Goal: Navigation & Orientation: Find specific page/section

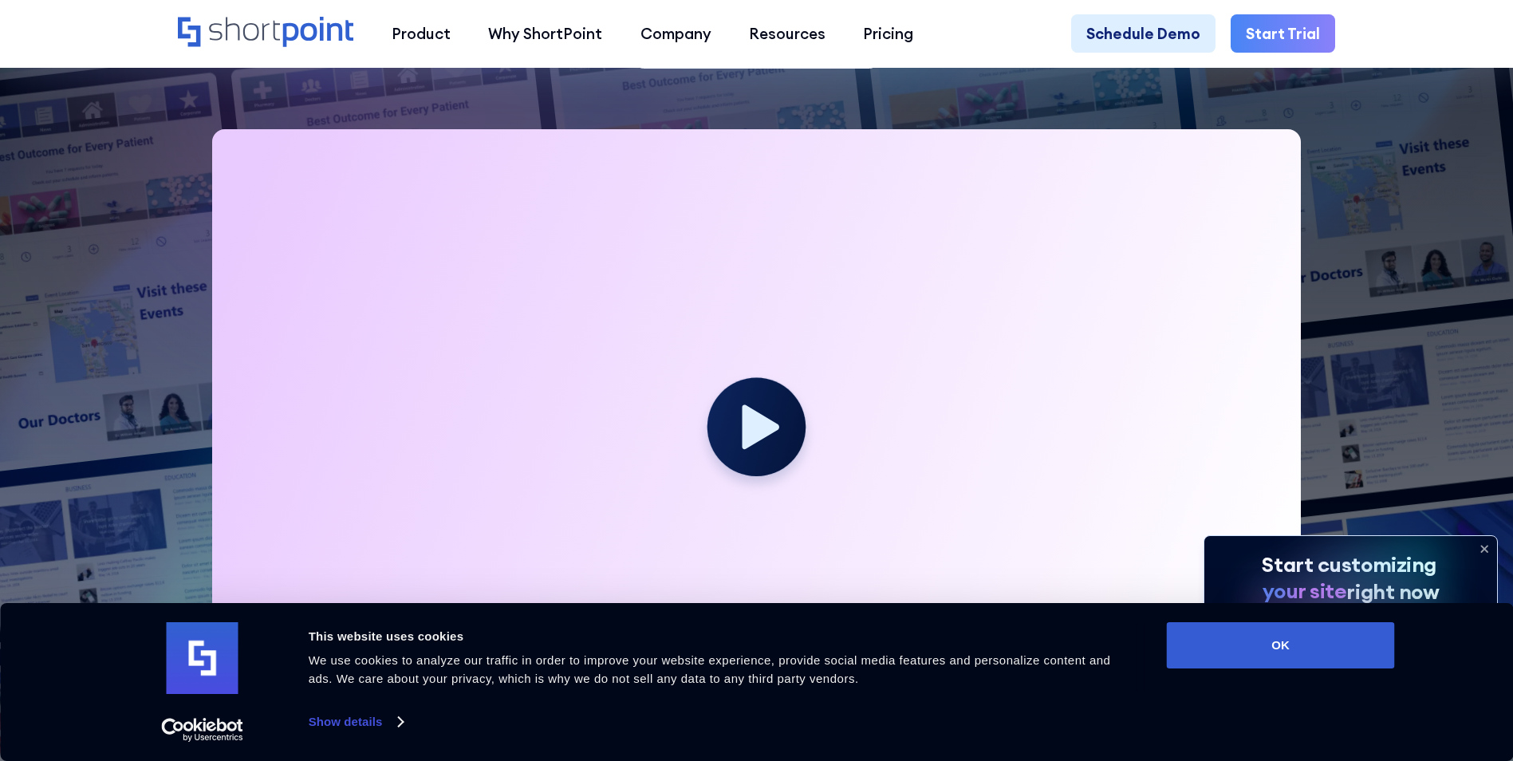
scroll to position [797, 0]
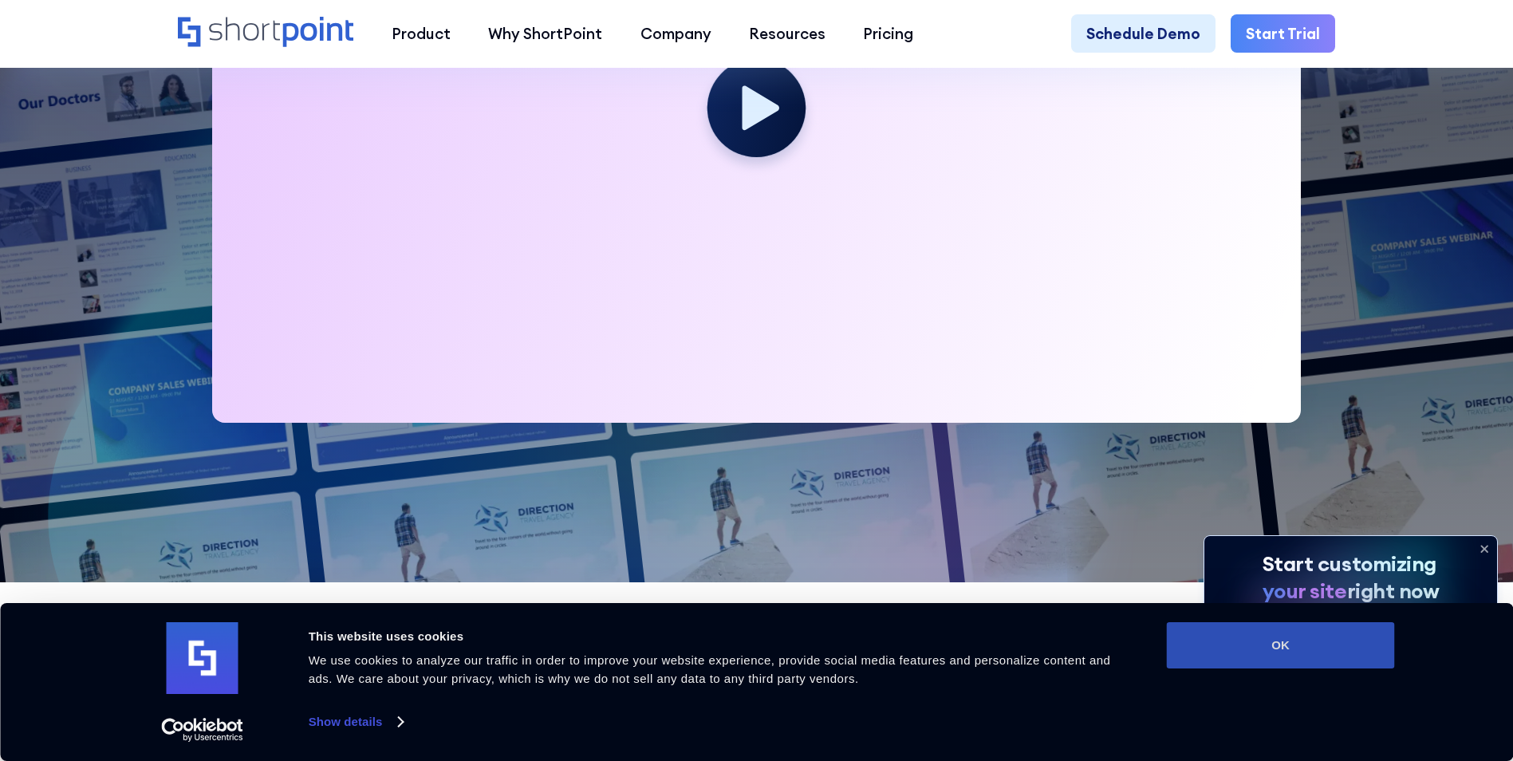
click at [1257, 636] on button "OK" at bounding box center [1281, 645] width 228 height 46
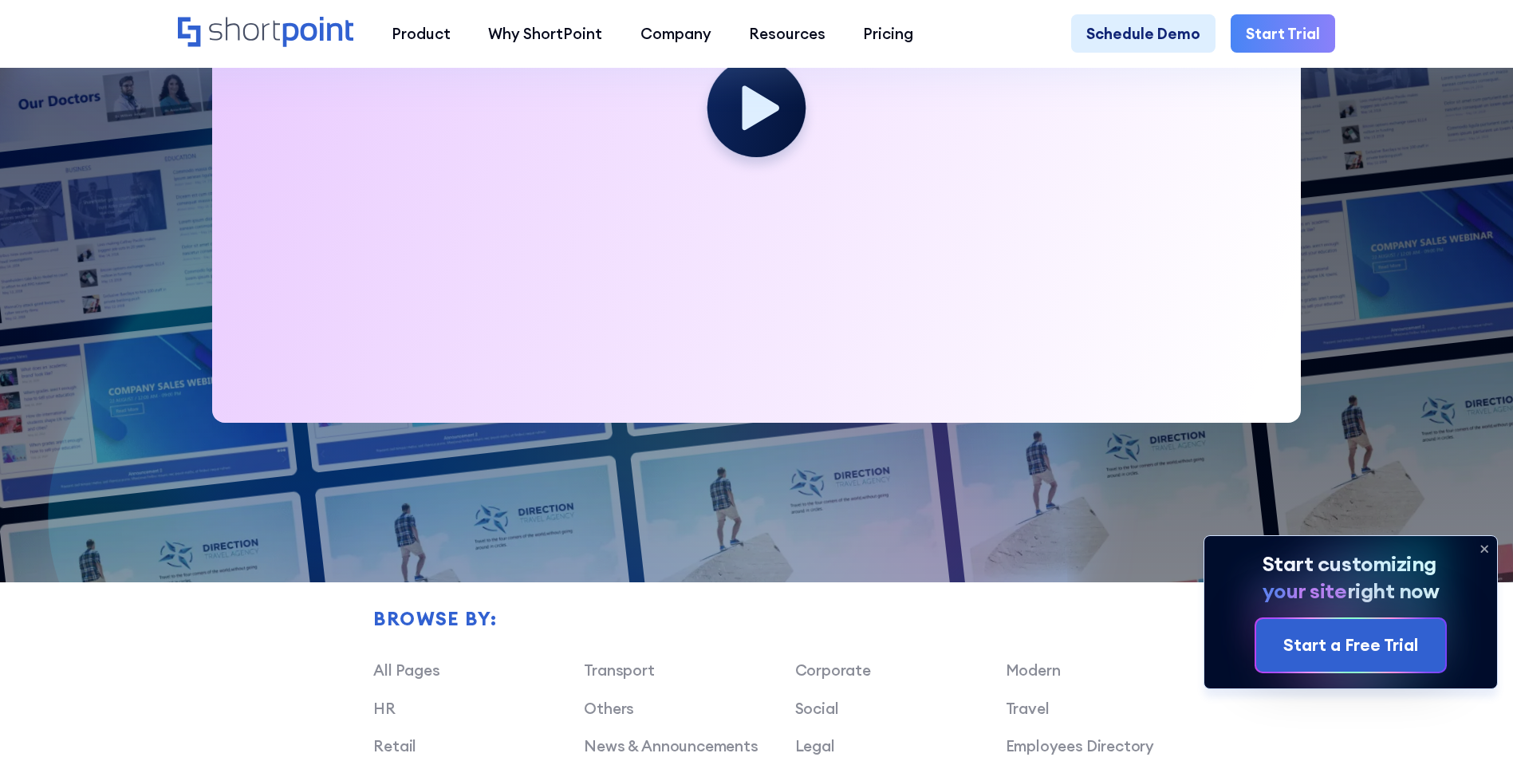
scroll to position [0, 0]
click at [1482, 545] on icon at bounding box center [1484, 548] width 6 height 6
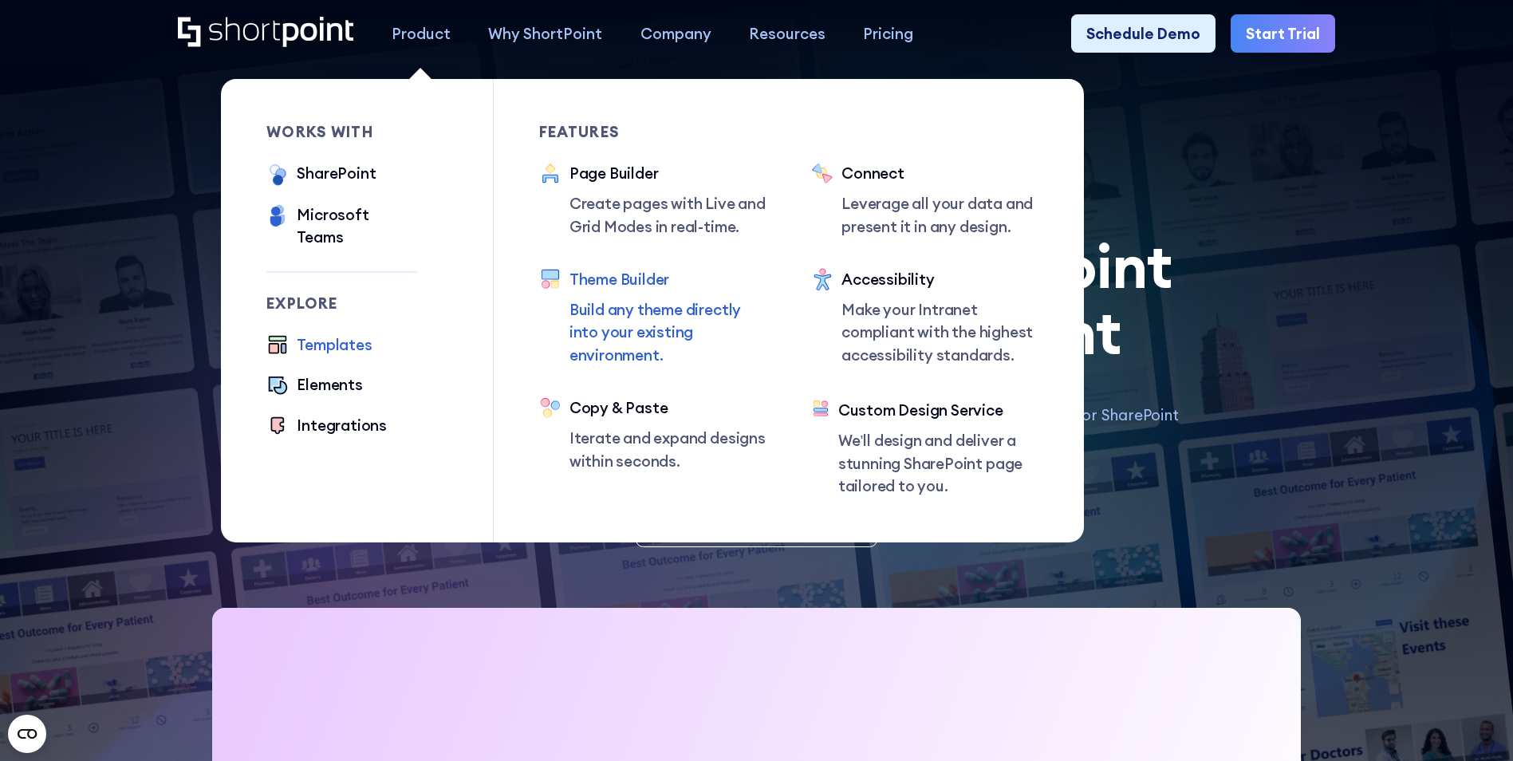
click at [621, 286] on div "Theme Builder" at bounding box center [667, 279] width 197 height 22
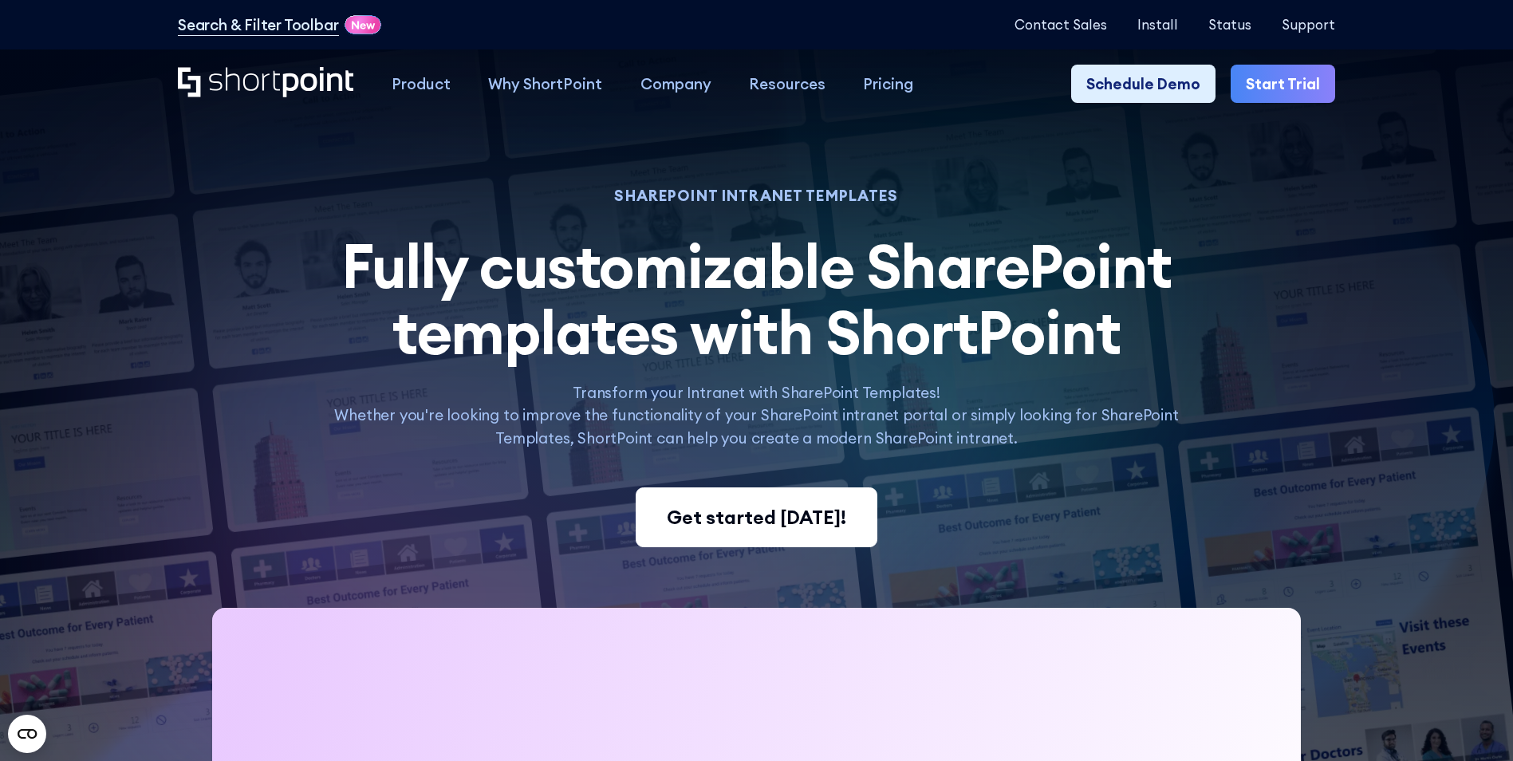
click at [804, 513] on div "Get started [DATE]!" at bounding box center [756, 517] width 179 height 29
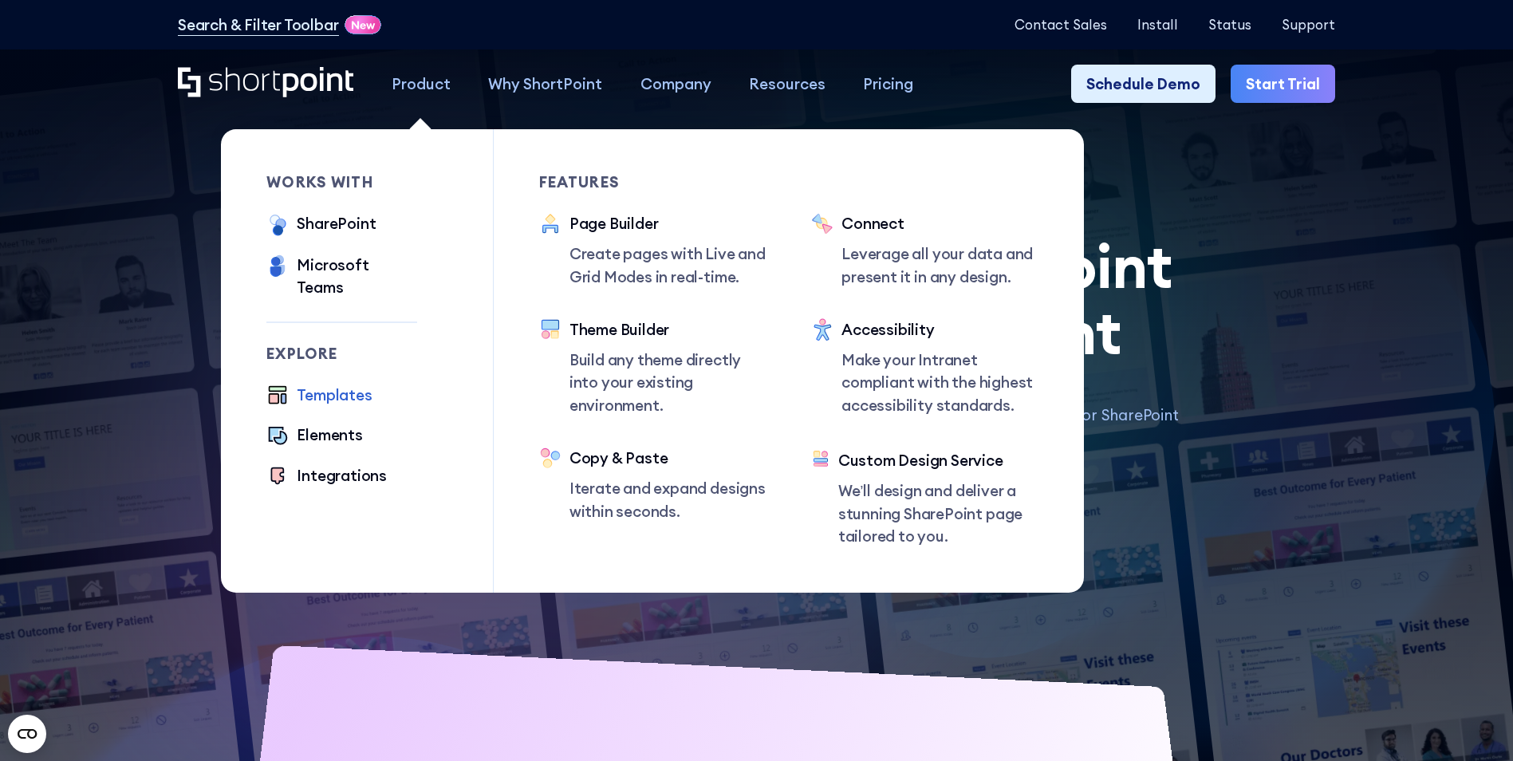
click at [326, 385] on div "Templates" at bounding box center [334, 395] width 75 height 22
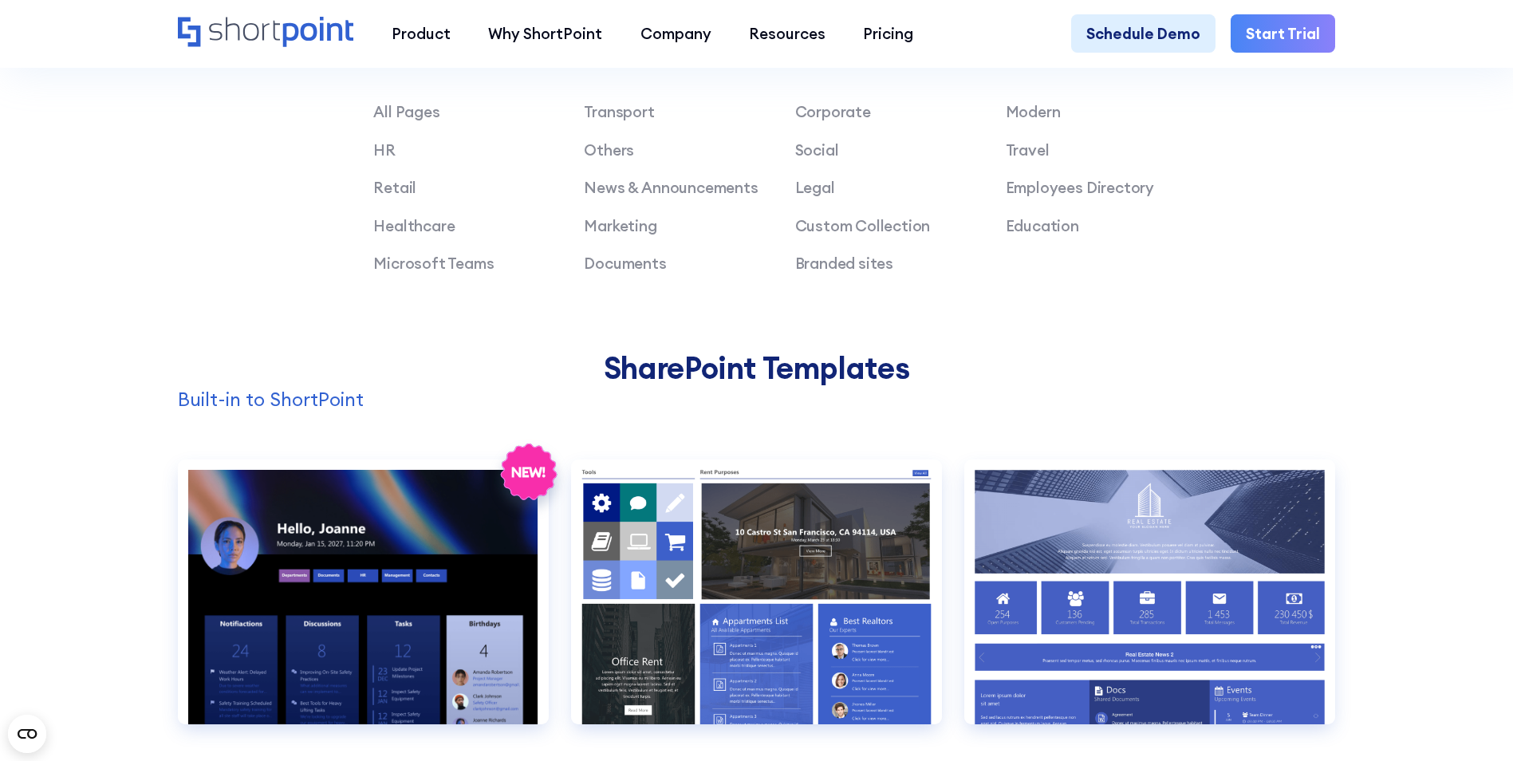
scroll to position [1914, 0]
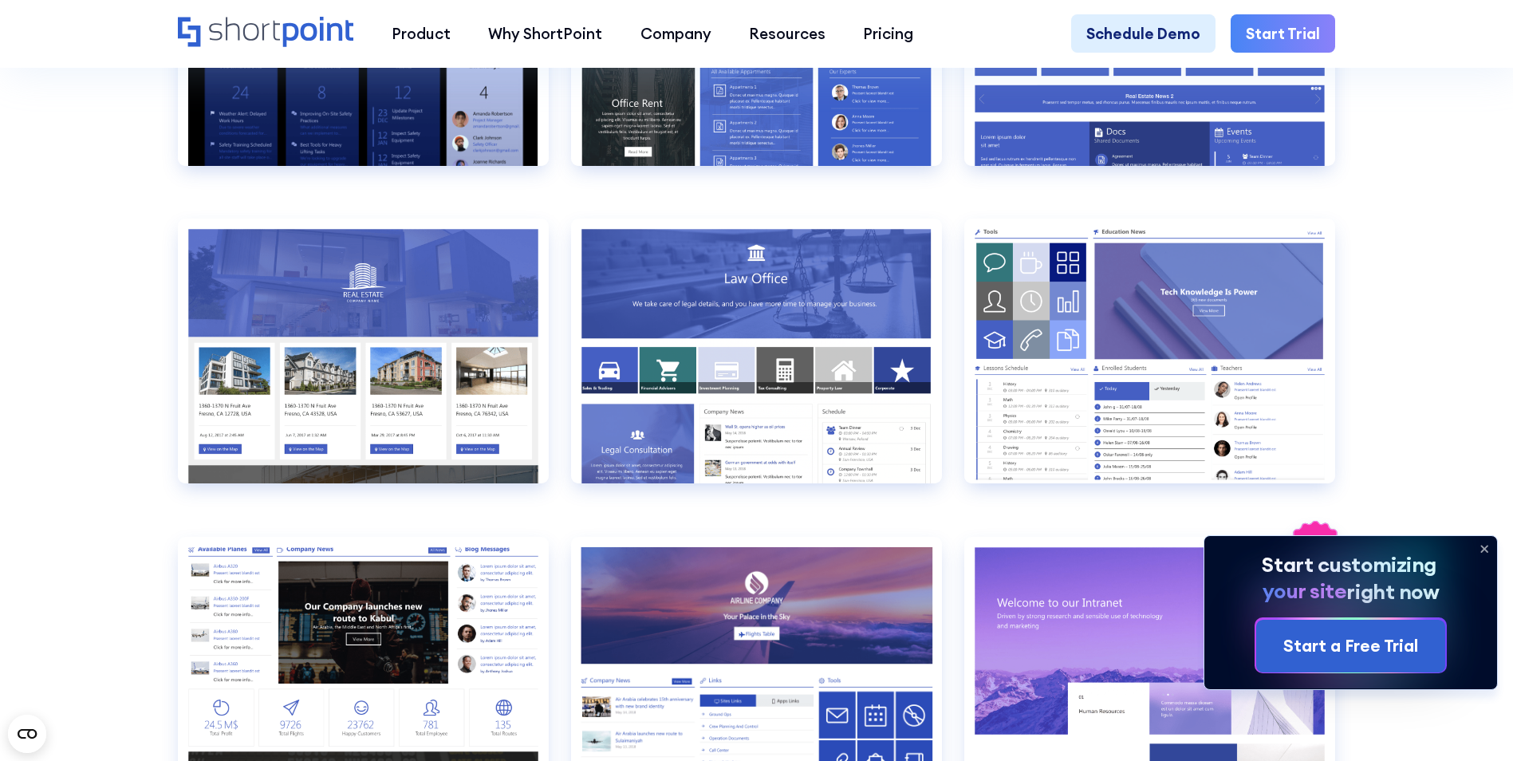
click at [1489, 549] on icon at bounding box center [1484, 549] width 26 height 26
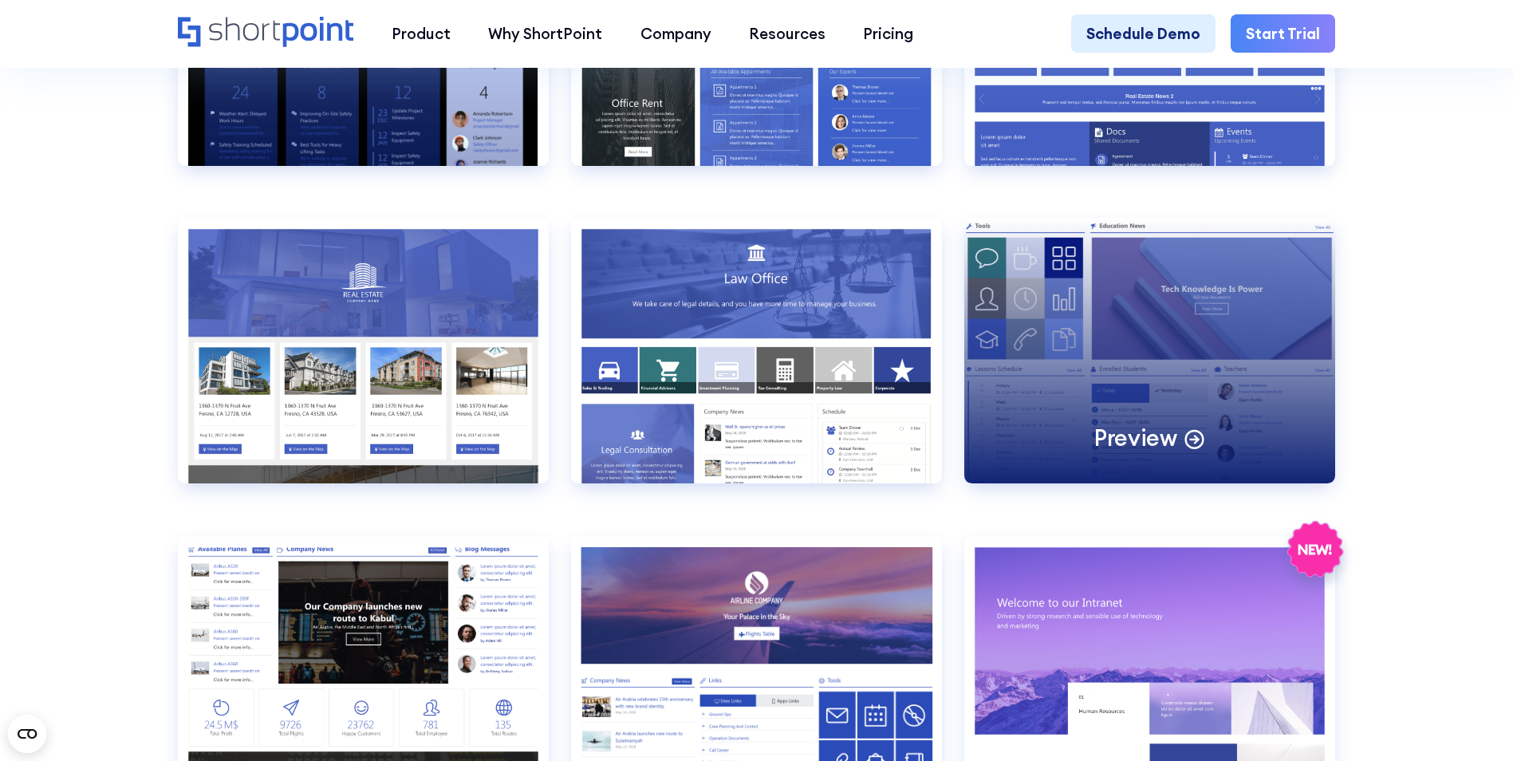
click at [1147, 348] on div "Preview" at bounding box center [1149, 350] width 371 height 265
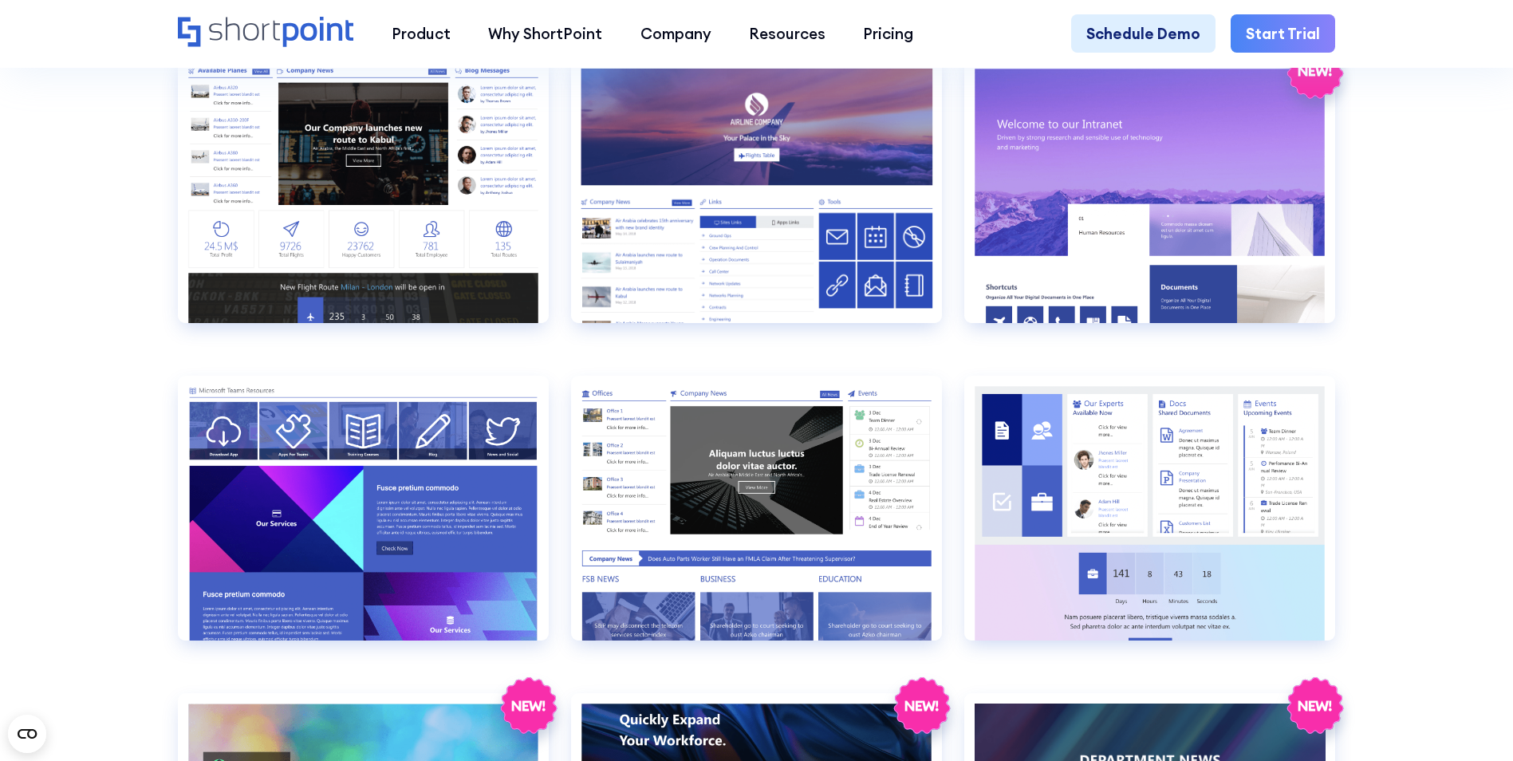
scroll to position [2472, 0]
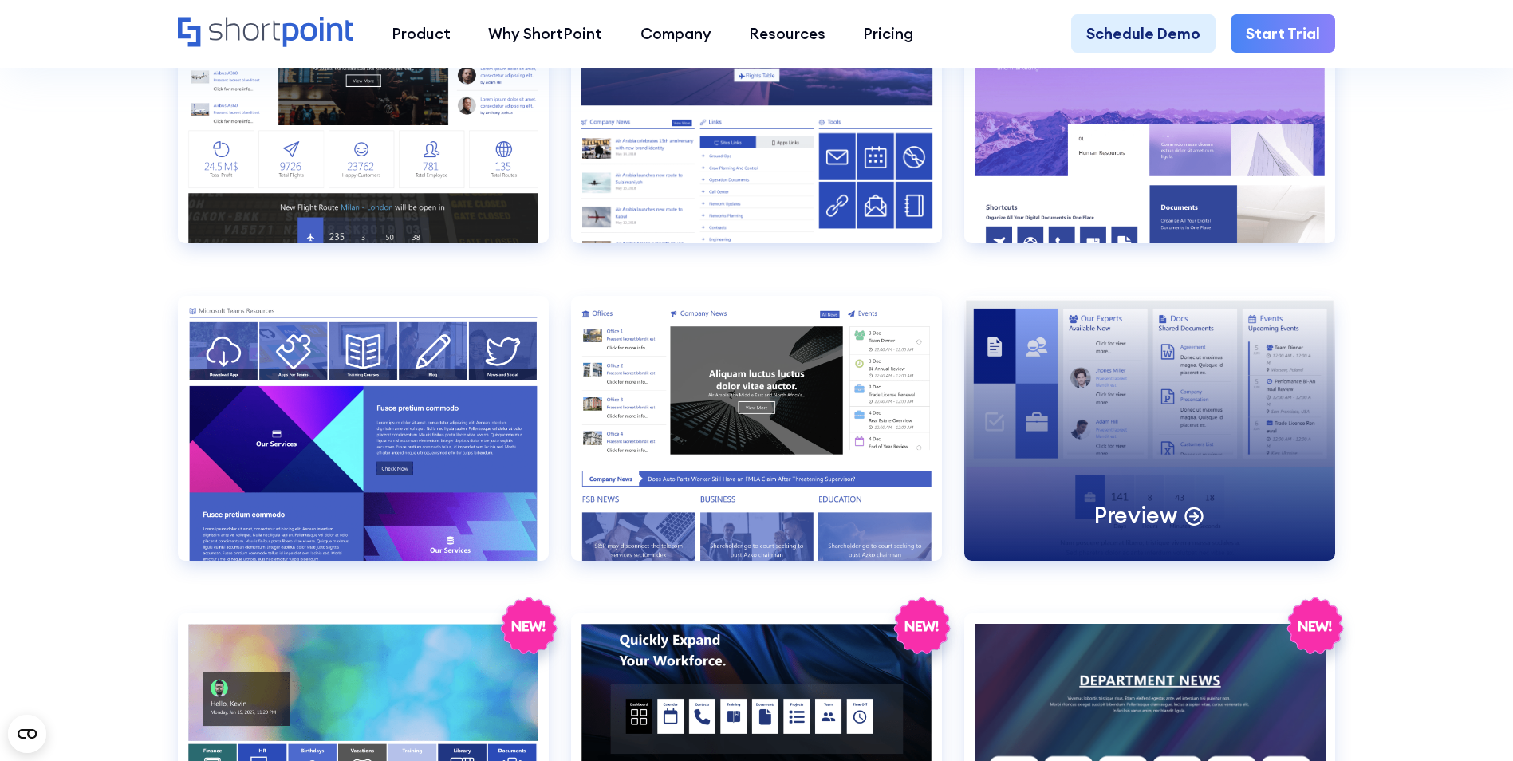
click at [1187, 447] on div "Preview" at bounding box center [1149, 428] width 371 height 265
